Goal: Task Accomplishment & Management: Complete application form

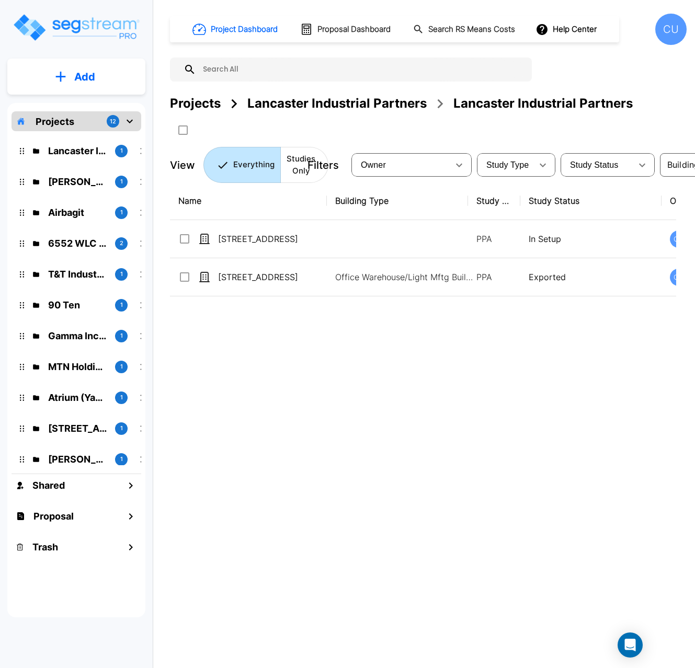
click at [58, 123] on p "Projects" at bounding box center [55, 121] width 39 height 14
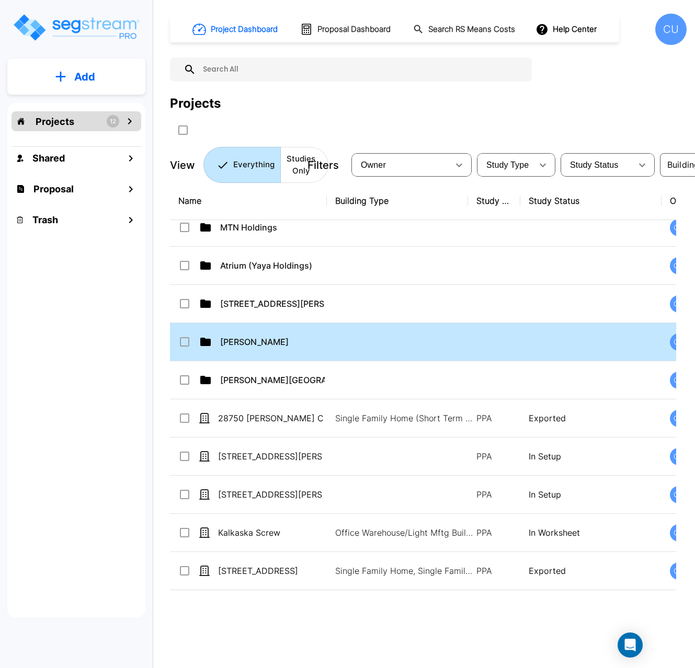
scroll to position [314, 0]
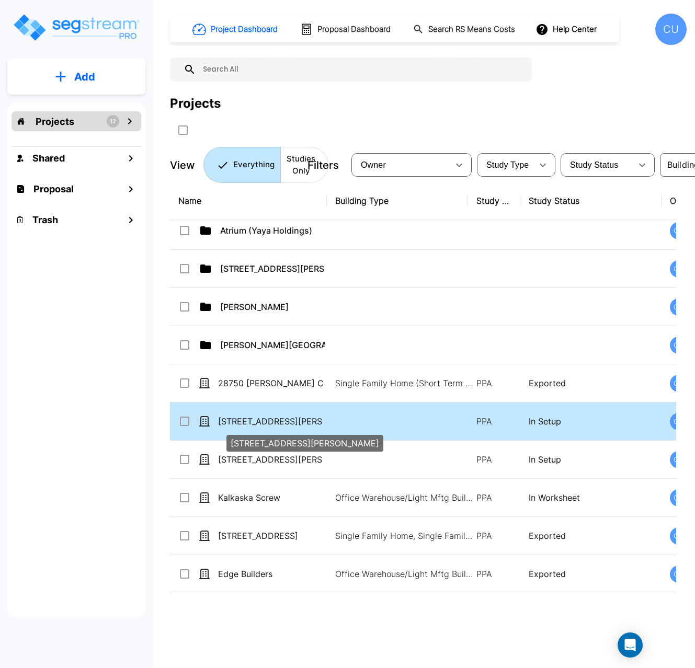
click at [316, 417] on p "[STREET_ADDRESS][PERSON_NAME]" at bounding box center [270, 421] width 105 height 13
checkbox input "false"
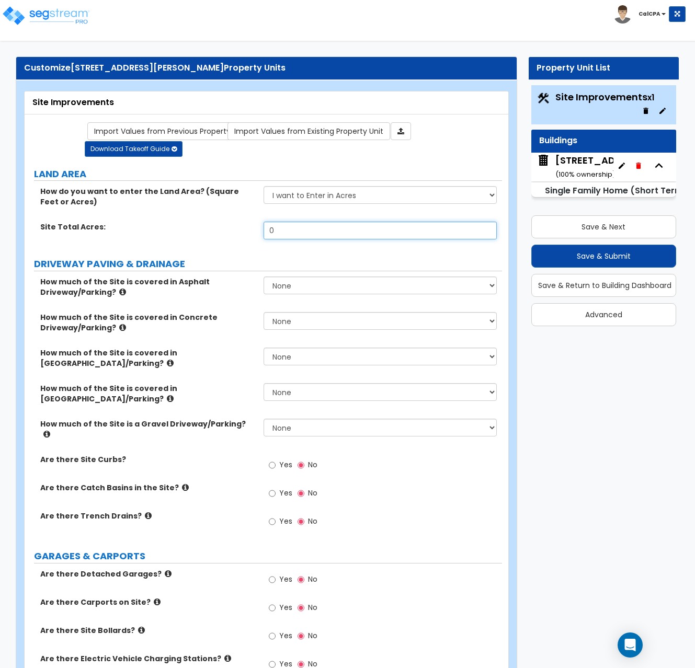
drag, startPoint x: 296, startPoint y: 229, endPoint x: 250, endPoint y: 229, distance: 46.0
click at [250, 229] on div "Site Total Acres: 0" at bounding box center [263, 234] width 477 height 25
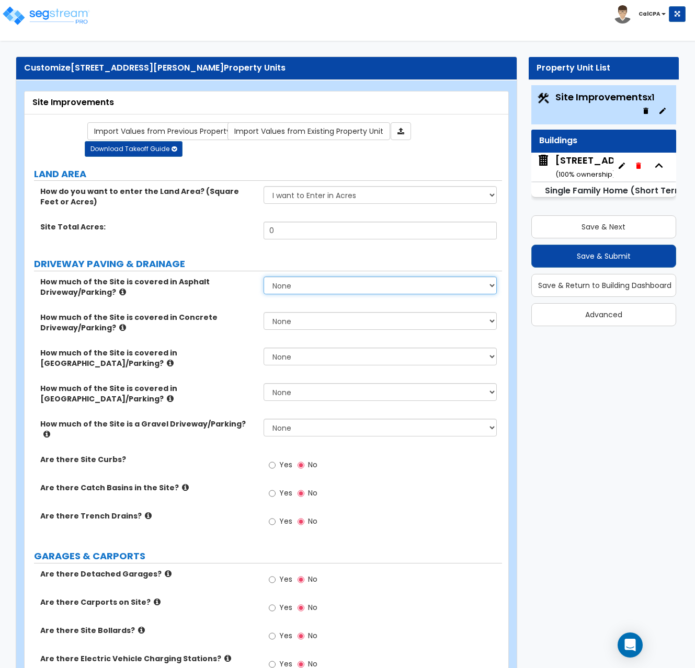
click at [493, 285] on select "None I want to Enter an Approximate Percentage I want to Enter the Square Foota…" at bounding box center [380, 286] width 234 height 18
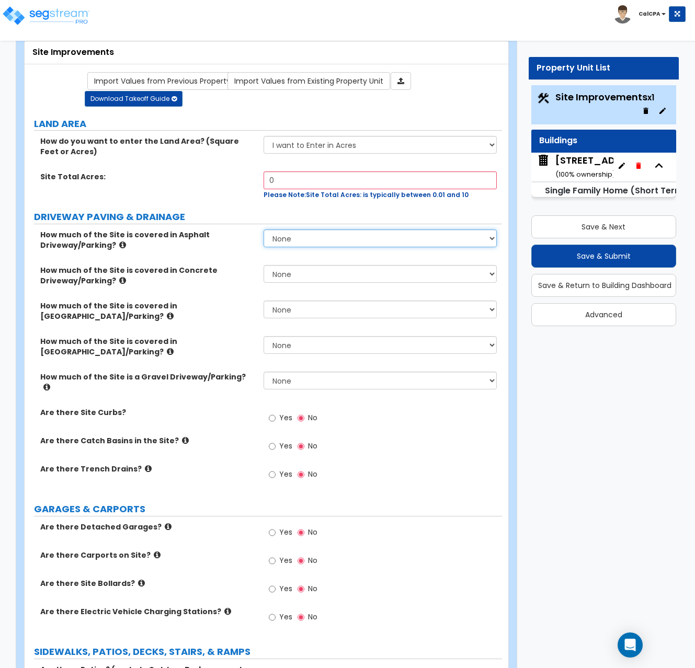
scroll to position [52, 0]
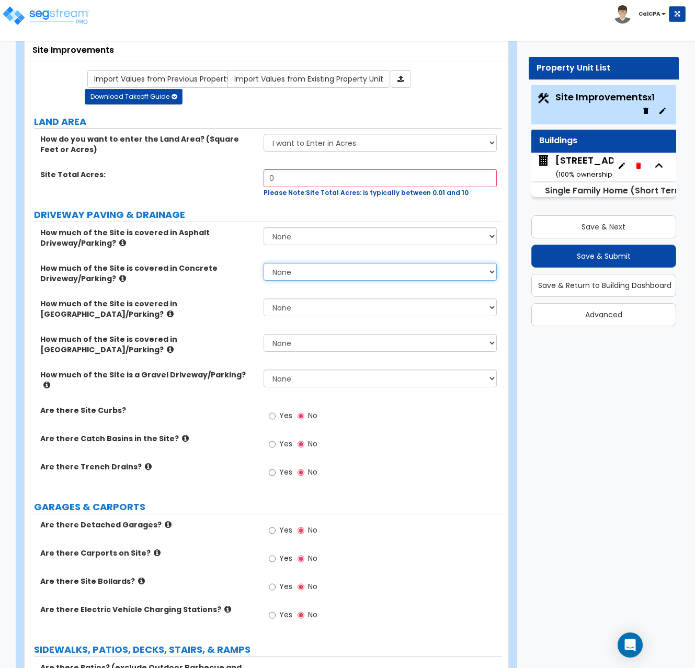
click at [492, 272] on select "None I want to Enter an Approximate Percentage I want to Enter the Square Foota…" at bounding box center [380, 272] width 234 height 18
select select "2"
click at [263, 263] on select "None I want to Enter an Approximate Percentage I want to Enter the Square Foota…" at bounding box center [380, 272] width 234 height 18
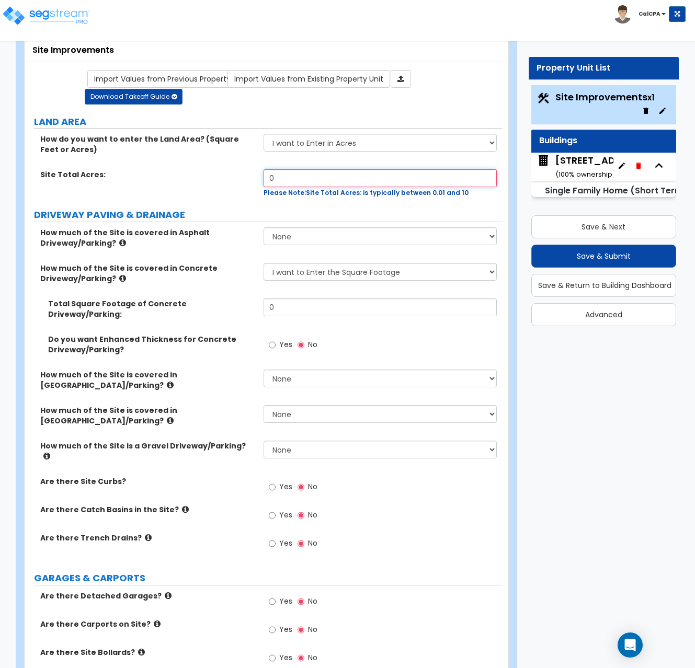
click at [290, 178] on input "0" at bounding box center [380, 178] width 234 height 18
type input "0.63"
click at [372, 315] on div "Total Square Footage of Concrete Driveway/Parking: 0" at bounding box center [263, 316] width 477 height 36
